Goal: Transaction & Acquisition: Subscribe to service/newsletter

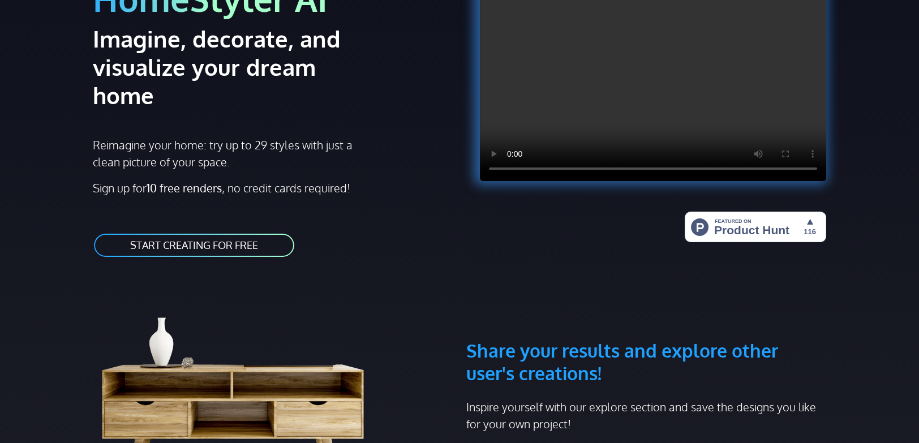
scroll to position [125, 0]
click at [273, 233] on link "START CREATING FOR FREE" at bounding box center [194, 245] width 203 height 25
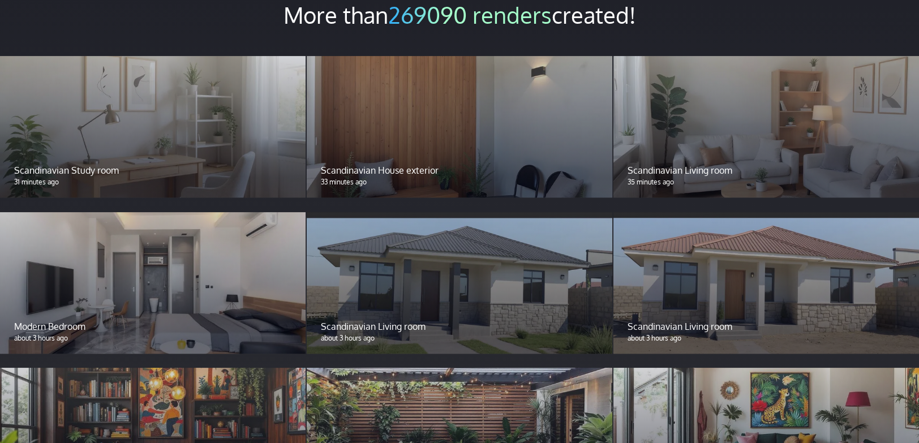
scroll to position [943, 0]
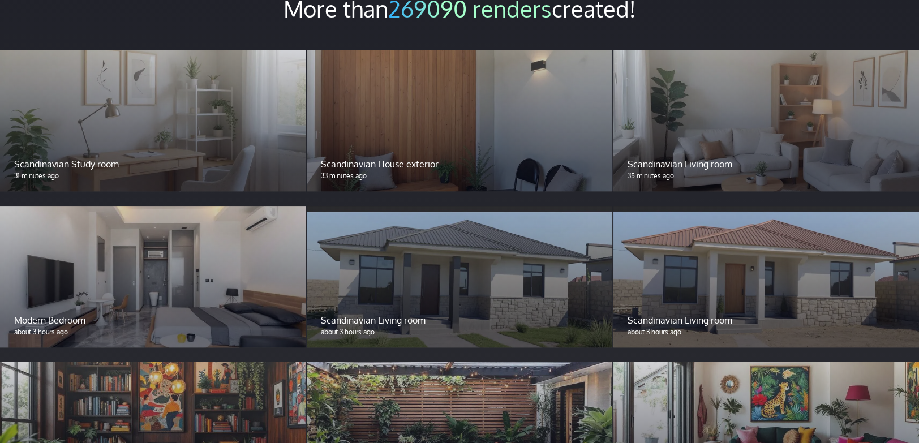
click at [343, 86] on div at bounding box center [460, 120] width 306 height 141
click at [366, 171] on p "33 minutes ago" at bounding box center [459, 176] width 277 height 10
click at [372, 157] on p "Scandinavian House exterior" at bounding box center [459, 164] width 277 height 14
click at [266, 157] on p "Scandinavian Study room" at bounding box center [152, 164] width 277 height 14
click at [267, 157] on p "Scandinavian Study room" at bounding box center [152, 164] width 277 height 14
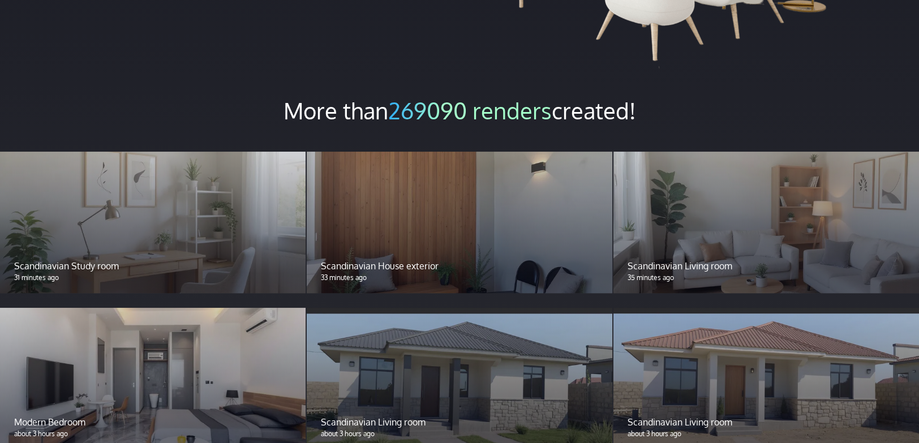
scroll to position [817, 0]
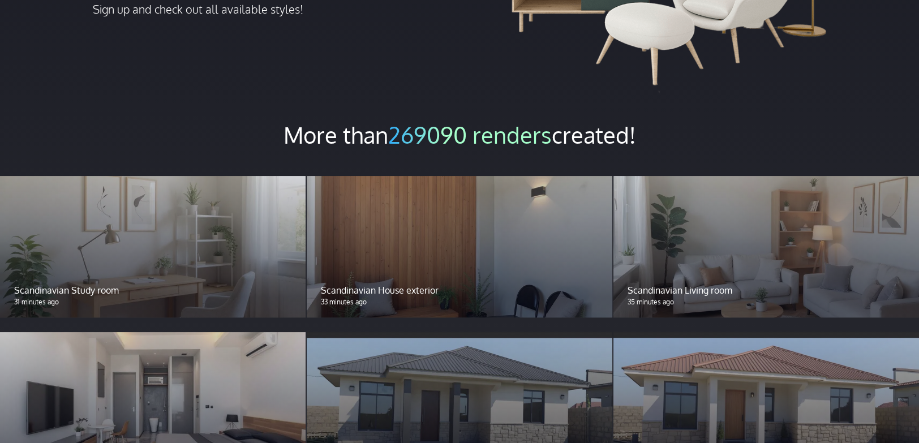
click at [500, 121] on span "269090 renders" at bounding box center [470, 135] width 164 height 28
drag, startPoint x: 500, startPoint y: 112, endPoint x: 388, endPoint y: 87, distance: 114.3
